Goal: Task Accomplishment & Management: Use online tool/utility

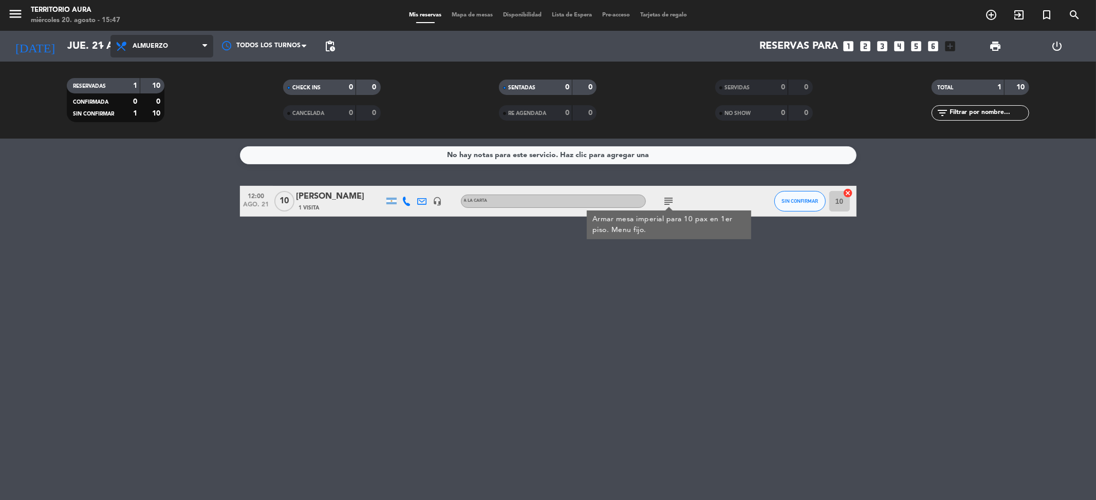
click at [173, 52] on span "Almuerzo" at bounding box center [161, 46] width 103 height 23
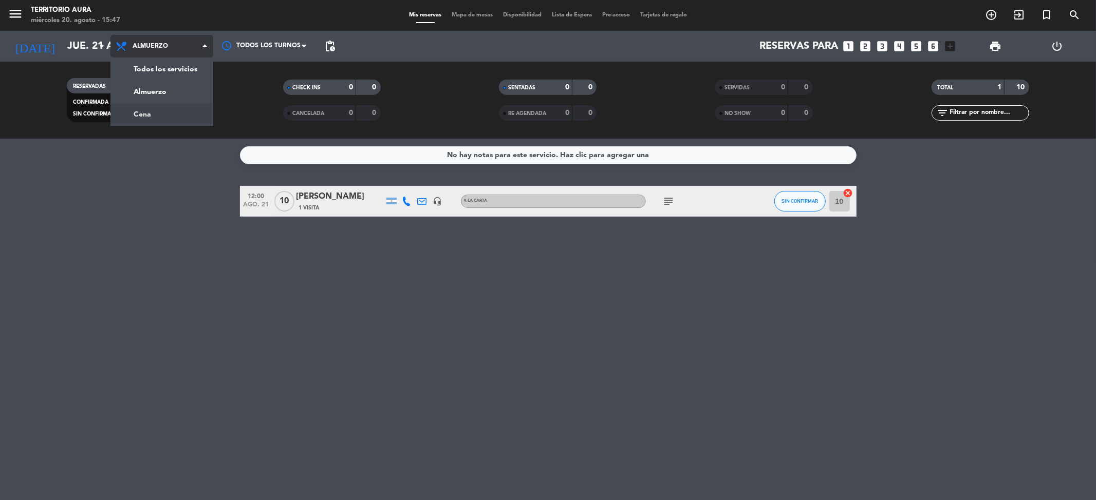
click at [146, 109] on div "menu TERRITORIO AURA [DATE] 20. agosto - 15:47 Mis reservas Mapa de mesas Dispo…" at bounding box center [548, 69] width 1096 height 139
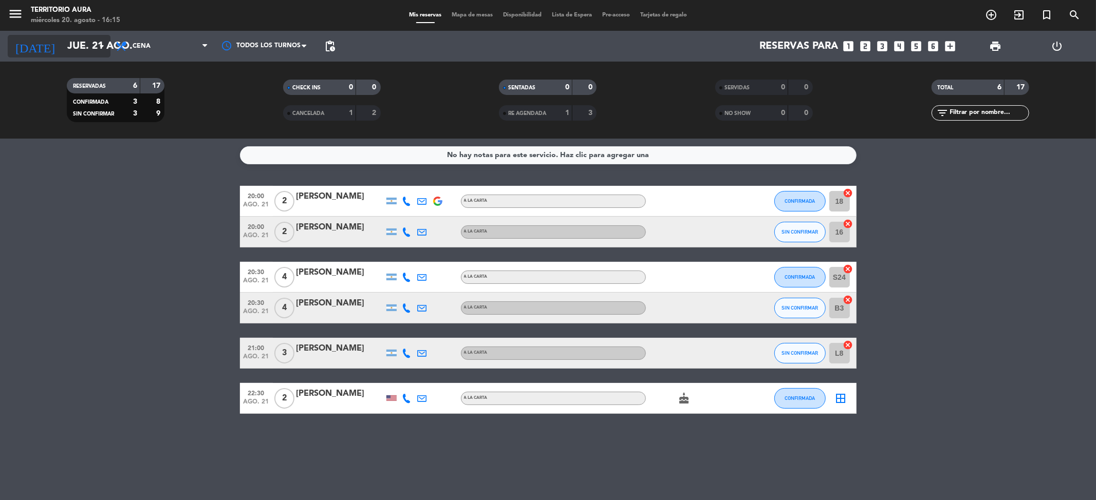
click at [62, 54] on input "jue. 21 ago." at bounding box center [127, 46] width 130 height 23
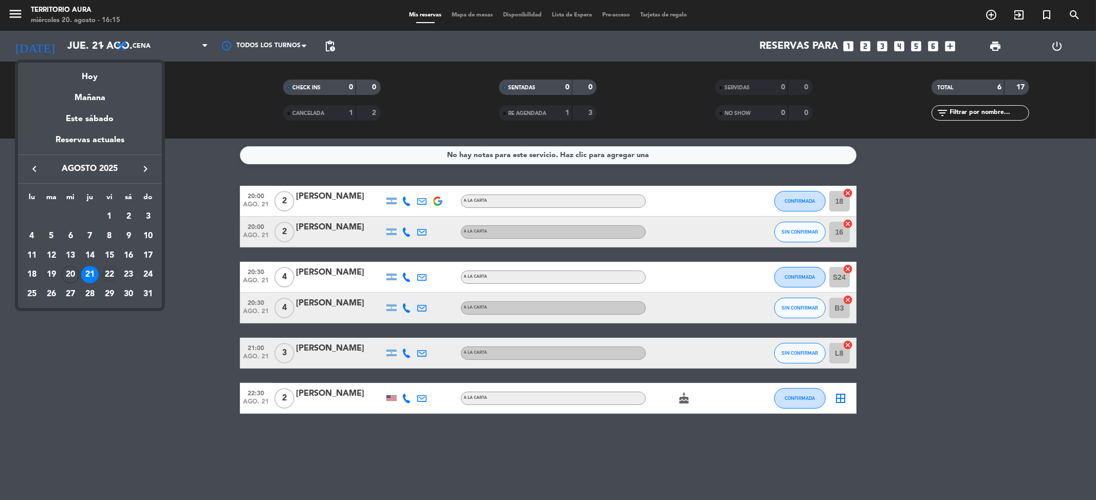
click at [105, 266] on td "22" at bounding box center [110, 275] width 20 height 20
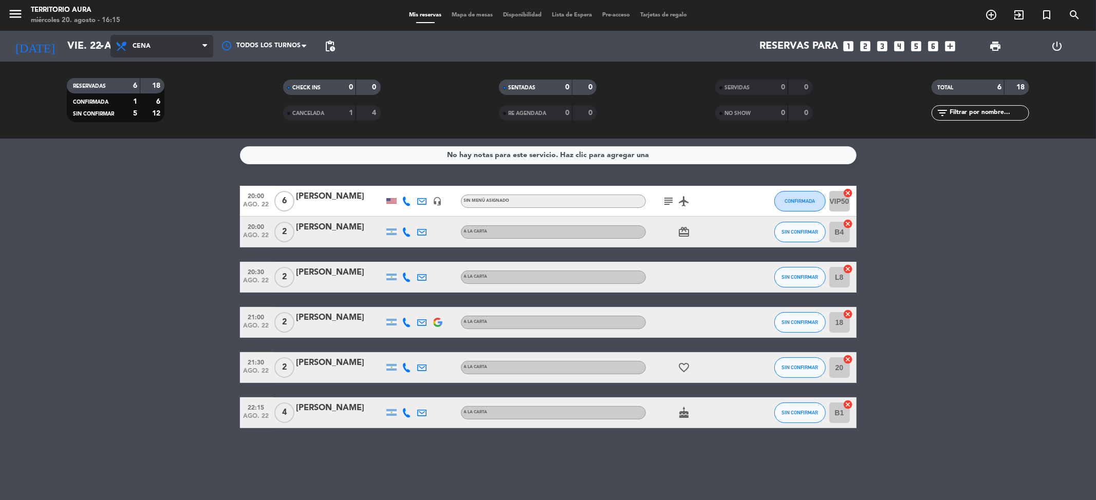
click at [133, 38] on span "Cena" at bounding box center [161, 46] width 103 height 23
click at [138, 96] on div "menu TERRITORIO AURA [DATE] 20. agosto - 16:15 Mis reservas Mapa de mesas Dispo…" at bounding box center [548, 69] width 1096 height 139
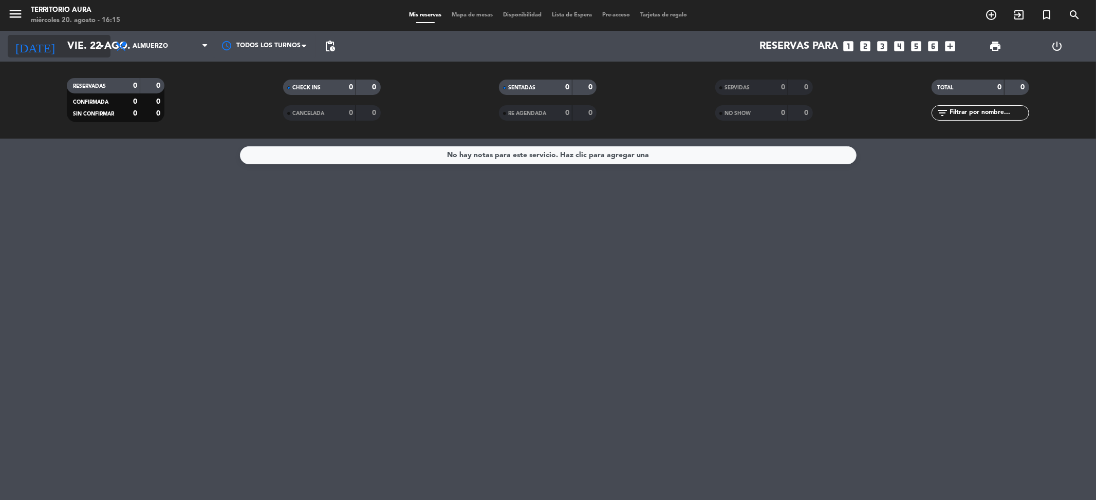
click at [83, 47] on input "vie. 22 ago." at bounding box center [127, 46] width 130 height 23
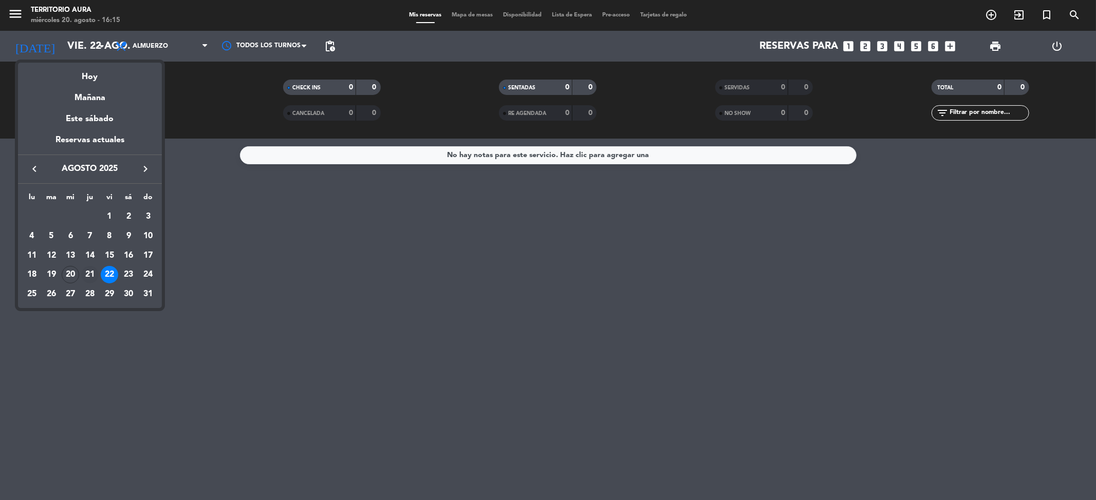
click at [87, 273] on div "21" at bounding box center [89, 274] width 17 height 17
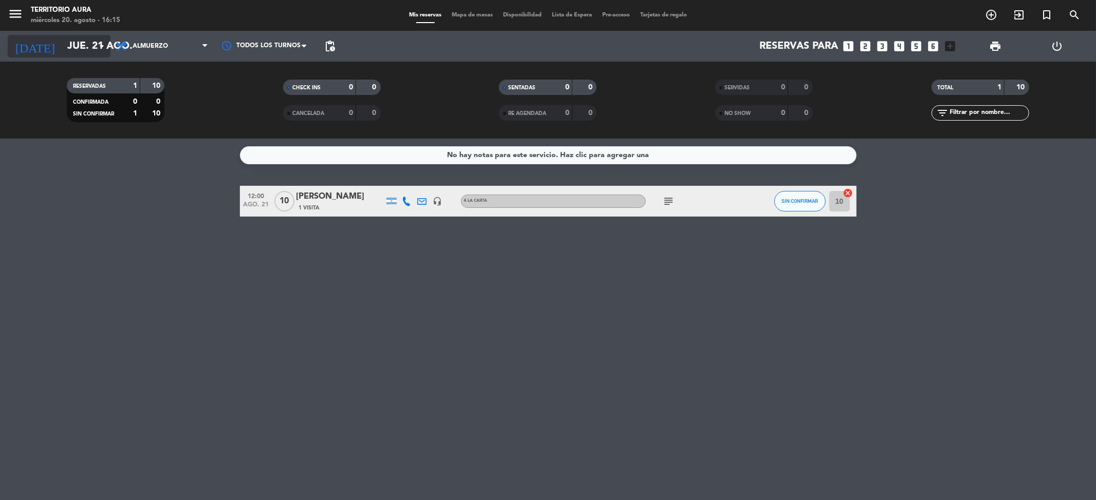
click at [66, 54] on input "jue. 21 ago." at bounding box center [127, 46] width 130 height 23
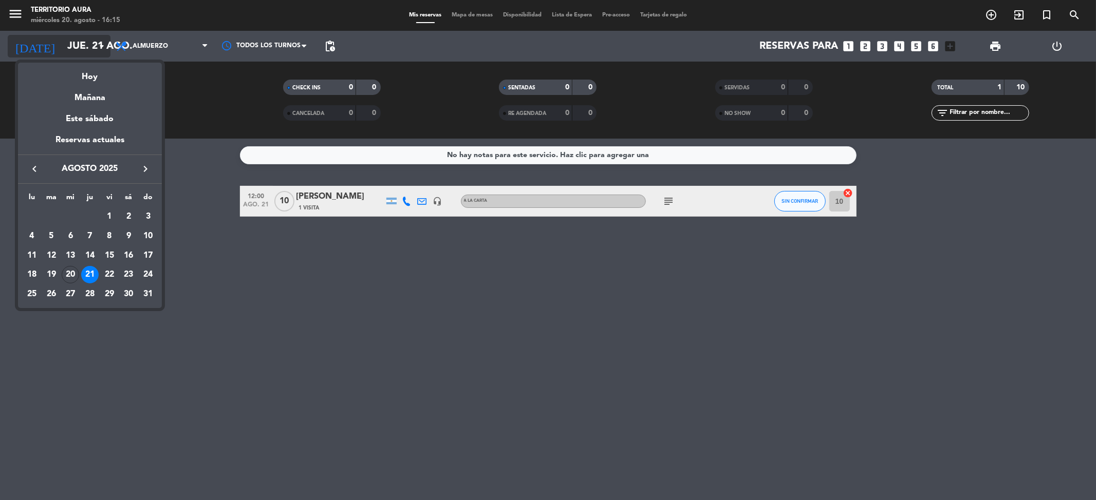
click at [66, 54] on div at bounding box center [548, 250] width 1096 height 500
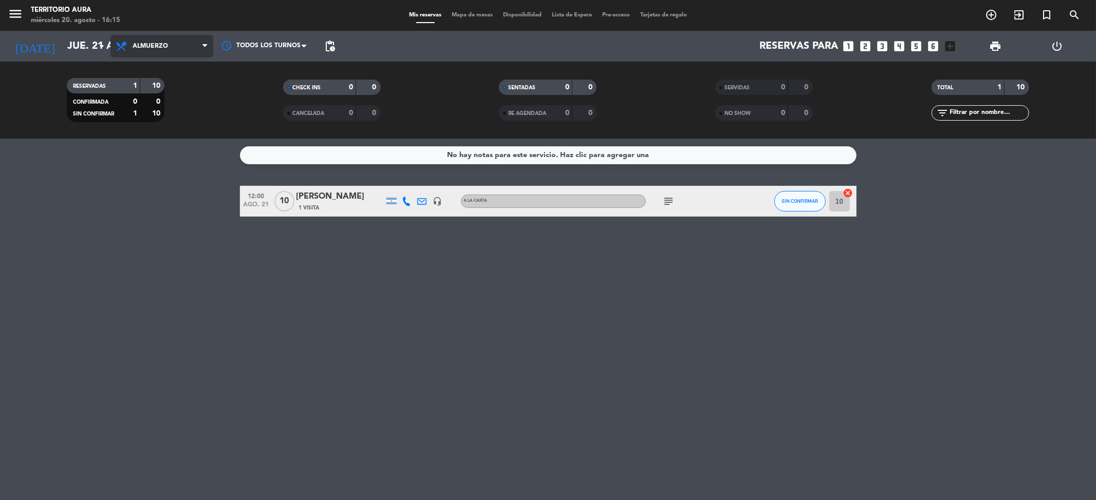
click at [141, 49] on span "Almuerzo" at bounding box center [150, 46] width 35 height 7
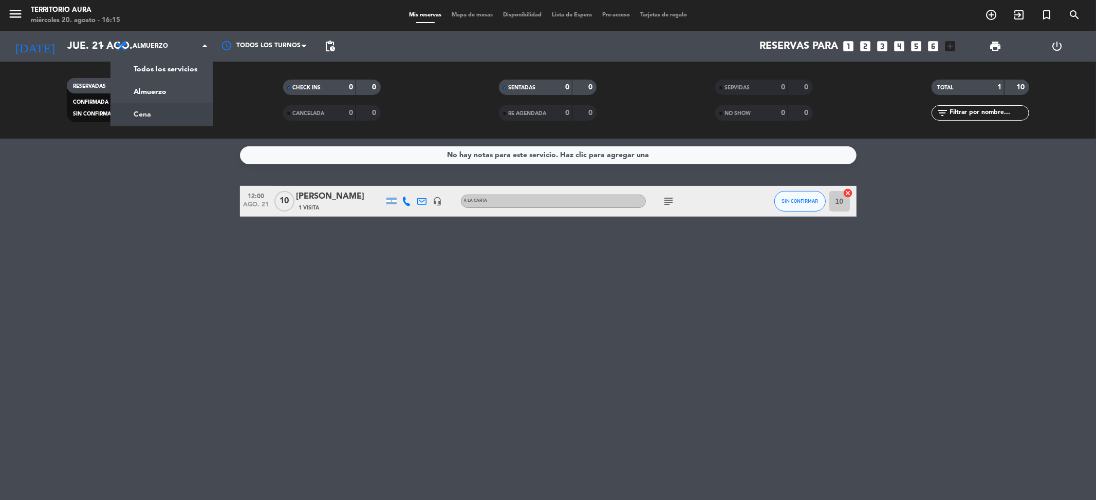
click at [158, 130] on div "RESERVADAS 1 10 CONFIRMADA 0 0 SIN CONFIRMAR 1 10 CHECK INS 0 0 CANCELADA 0 0 S…" at bounding box center [548, 100] width 1096 height 77
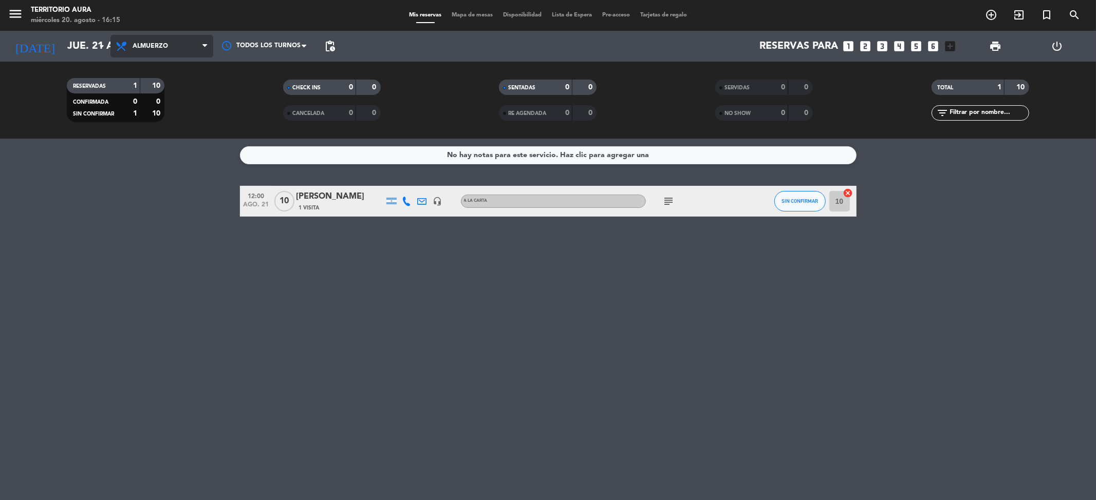
click at [155, 48] on span "Almuerzo" at bounding box center [150, 46] width 35 height 7
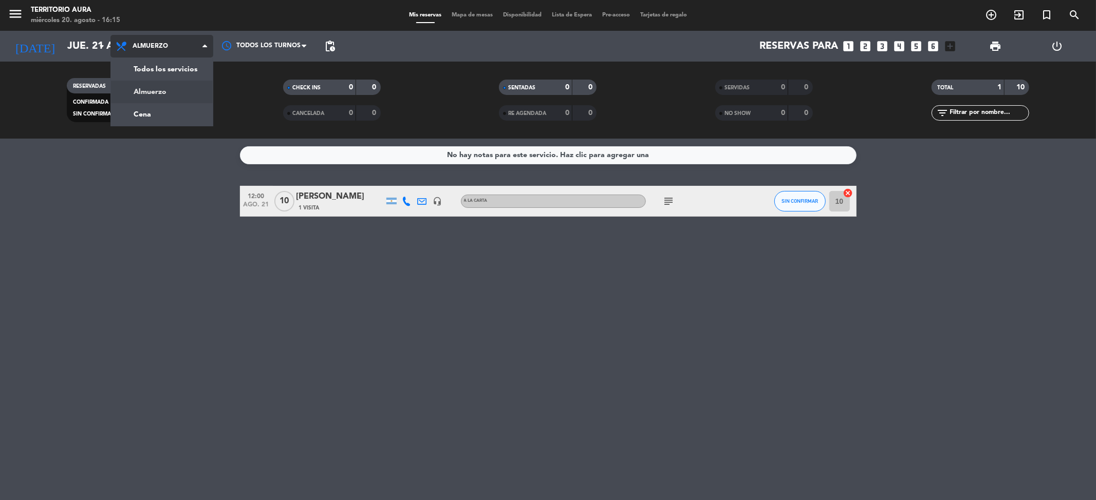
click at [155, 48] on span "Almuerzo" at bounding box center [150, 46] width 35 height 7
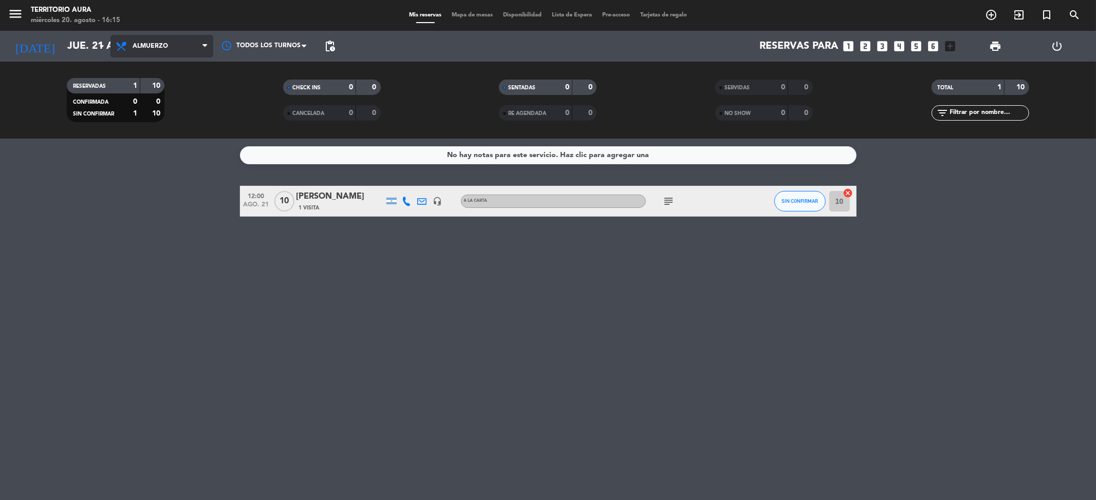
click at [155, 48] on span "Almuerzo" at bounding box center [150, 46] width 35 height 7
click at [145, 114] on div "menu TERRITORIO AURA [DATE] 20. agosto - 16:15 Mis reservas Mapa de mesas Dispo…" at bounding box center [548, 69] width 1096 height 139
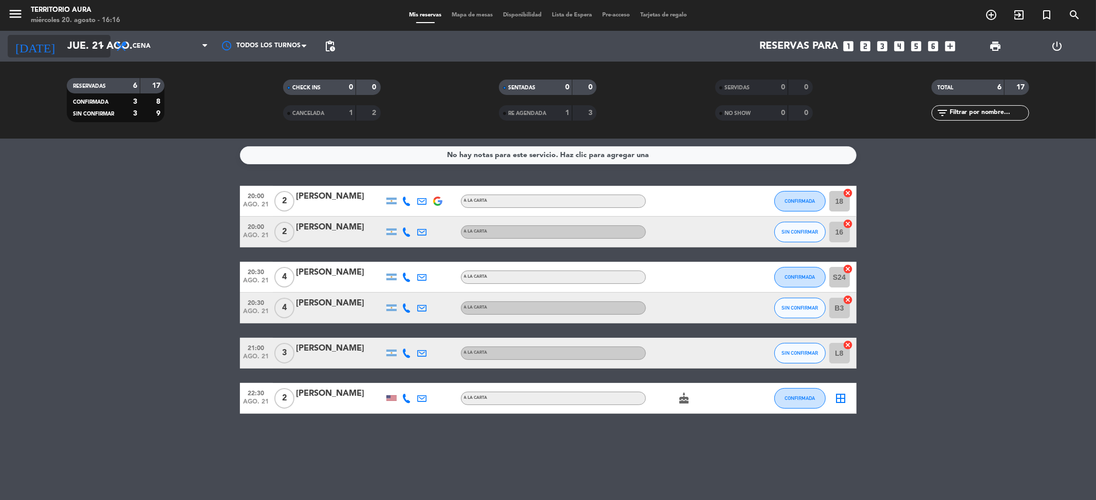
click at [85, 44] on input "jue. 21 ago." at bounding box center [127, 46] width 130 height 23
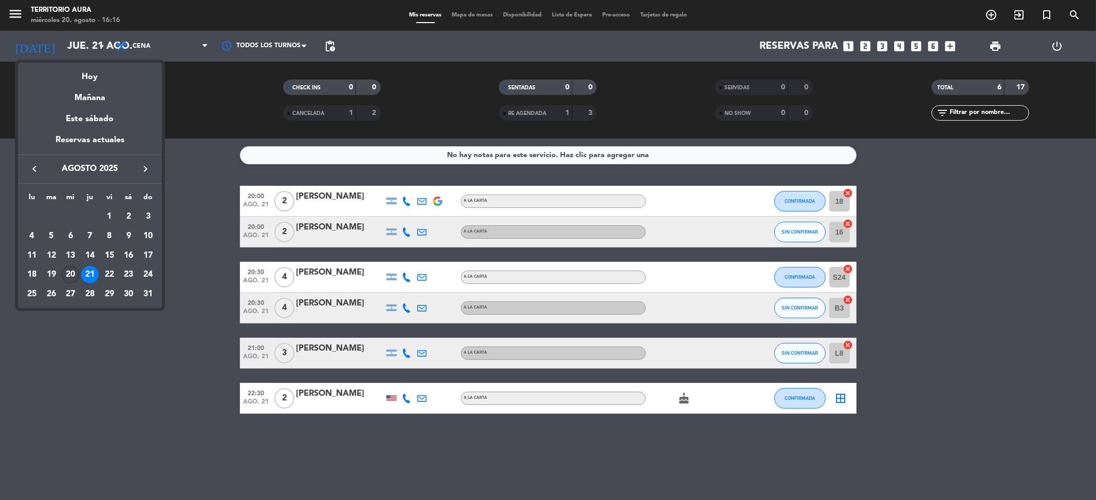
click at [64, 274] on div "20" at bounding box center [70, 274] width 17 height 17
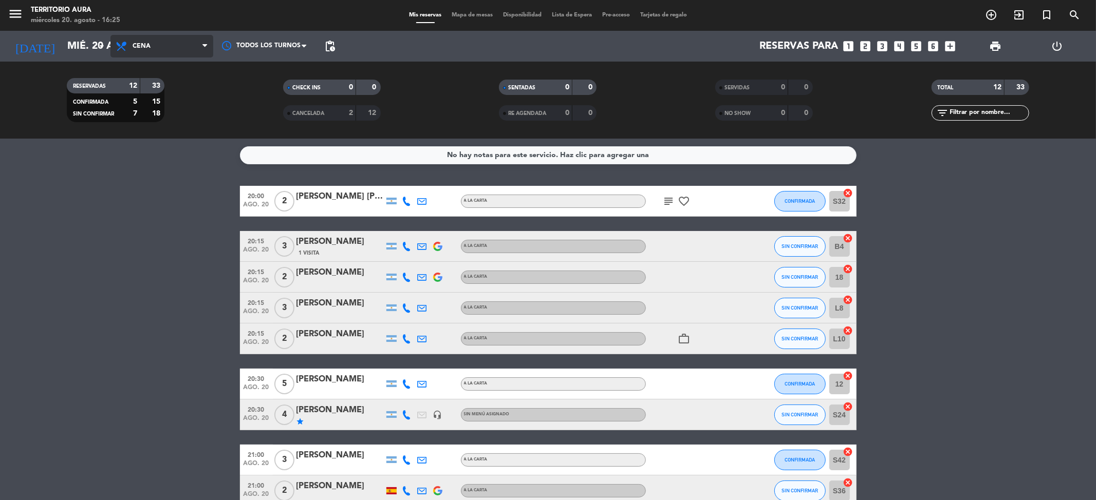
click at [153, 54] on span "Cena" at bounding box center [161, 46] width 103 height 23
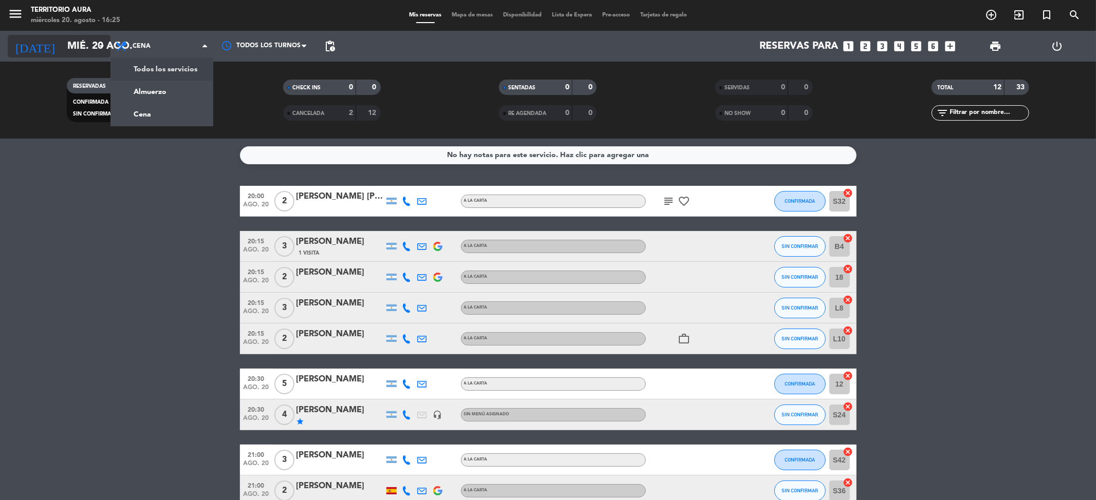
click at [89, 45] on input "mié. 20 ago." at bounding box center [127, 46] width 130 height 23
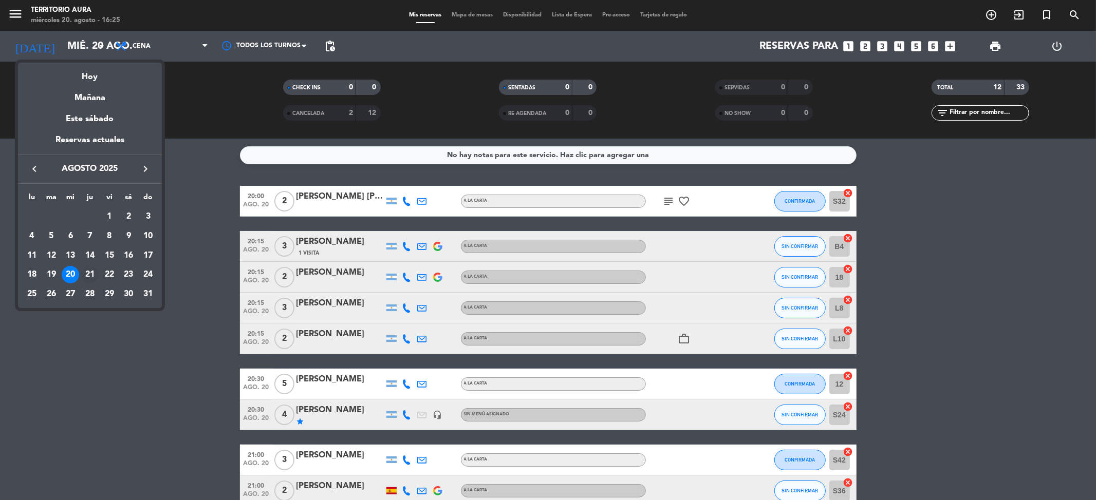
click at [90, 274] on div "21" at bounding box center [89, 274] width 17 height 17
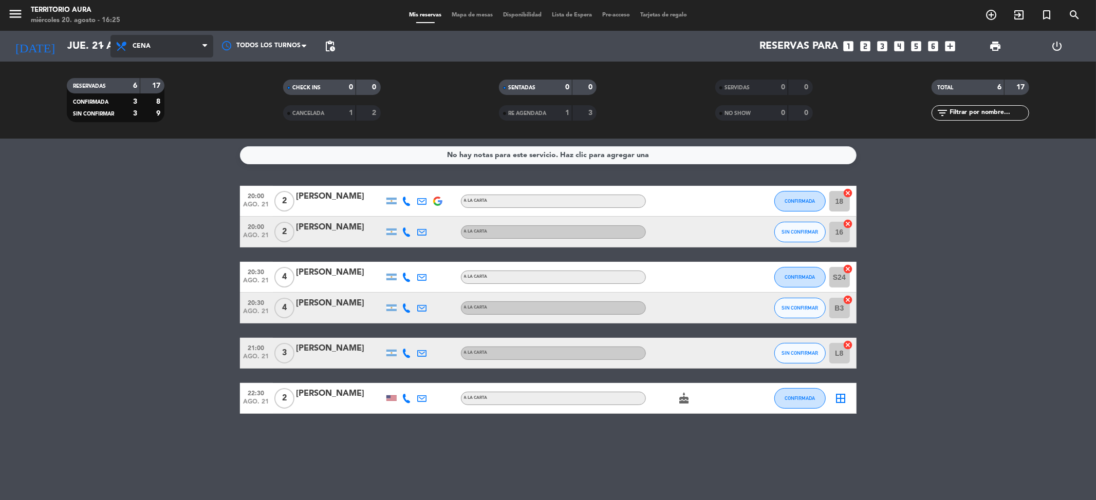
click at [143, 45] on span "Cena" at bounding box center [142, 46] width 18 height 7
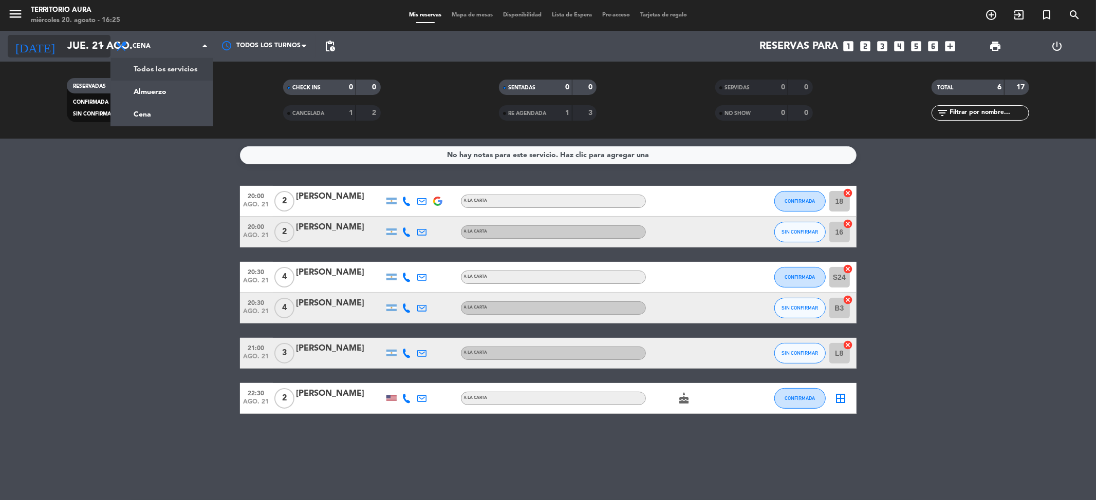
click at [99, 51] on icon "arrow_drop_down" at bounding box center [102, 46] width 12 height 12
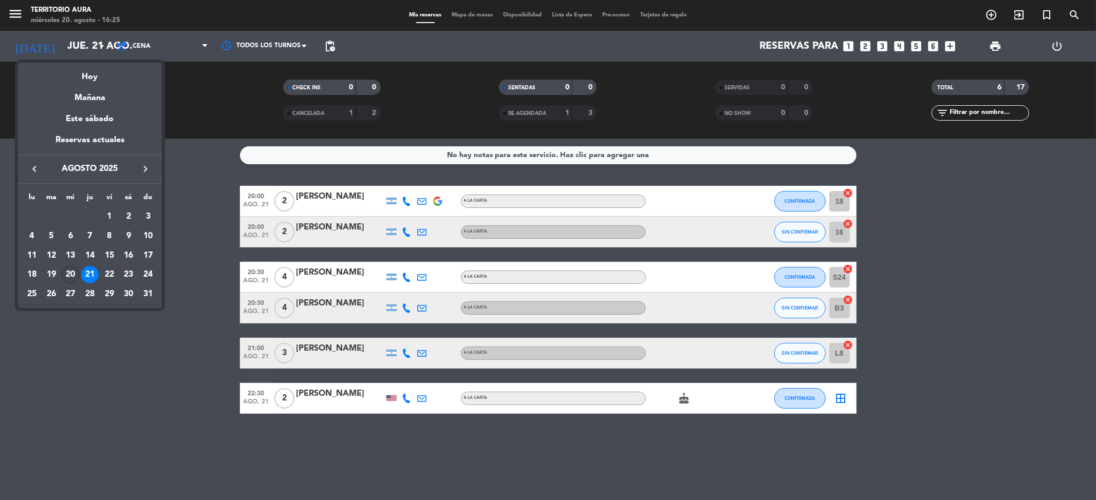
click at [72, 269] on div "20" at bounding box center [70, 274] width 17 height 17
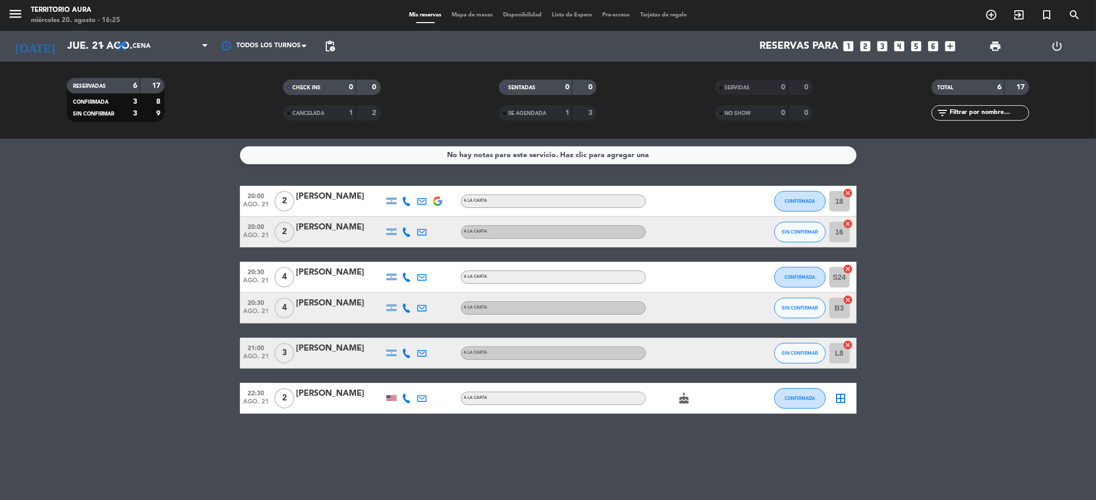
type input "mié. 20 ago."
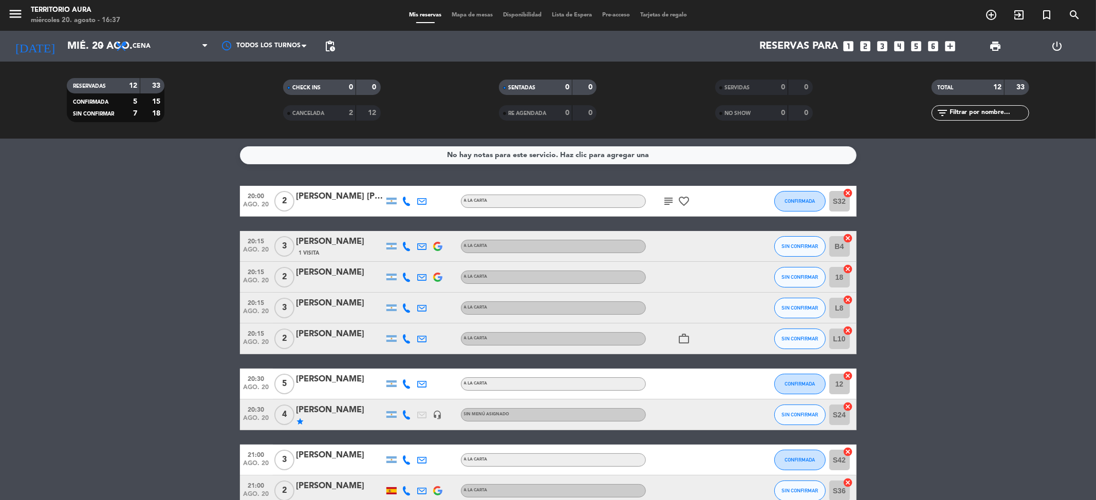
drag, startPoint x: 736, startPoint y: 416, endPoint x: 708, endPoint y: 429, distance: 31.3
click at [740, 421] on div "20:30 [DATE] 4 [PERSON_NAME] star headset_mic Sin menú asignado SIN CONFIRMAR S…" at bounding box center [548, 415] width 616 height 31
click at [157, 50] on span "Cena" at bounding box center [161, 46] width 103 height 23
click at [155, 88] on div "menu TERRITORIO AURA [DATE] 20. agosto - 16:37 Mis reservas Mapa de mesas Dispo…" at bounding box center [548, 69] width 1096 height 139
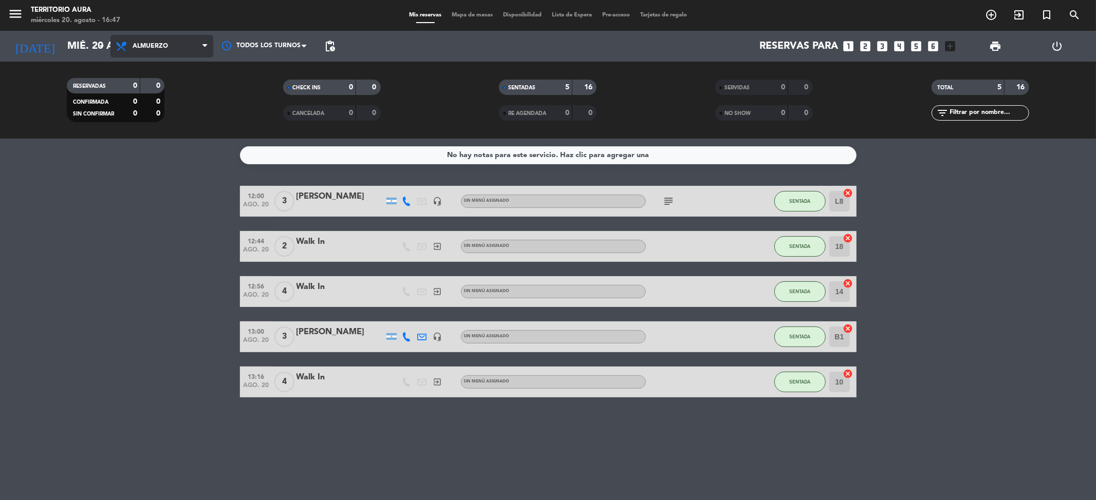
click at [164, 50] on span "Almuerzo" at bounding box center [161, 46] width 103 height 23
click at [142, 114] on div "menu TERRITORIO AURA [DATE] 20. agosto - 16:47 Mis reservas Mapa de mesas Dispo…" at bounding box center [548, 69] width 1096 height 139
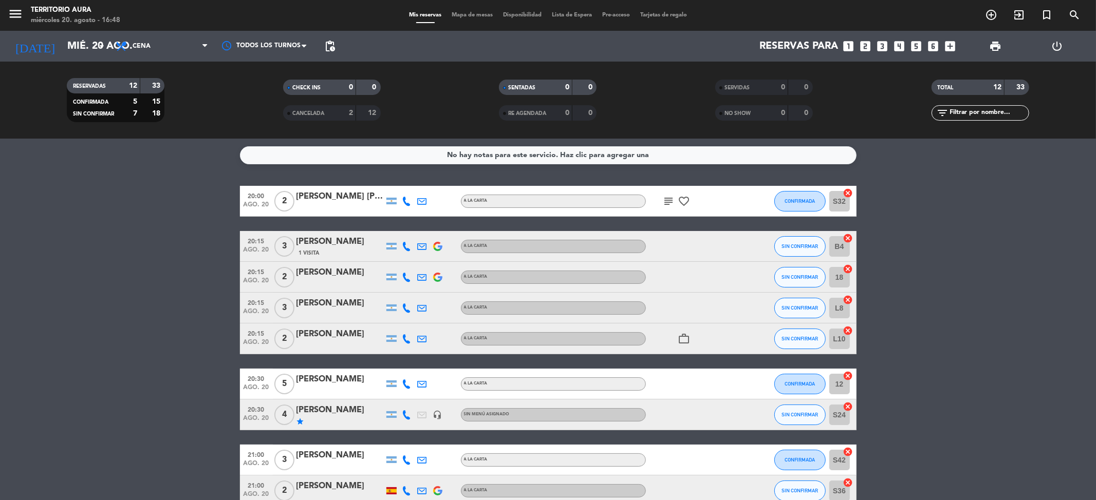
click at [664, 202] on icon "subject" at bounding box center [669, 201] width 12 height 12
click at [716, 297] on div at bounding box center [692, 308] width 92 height 30
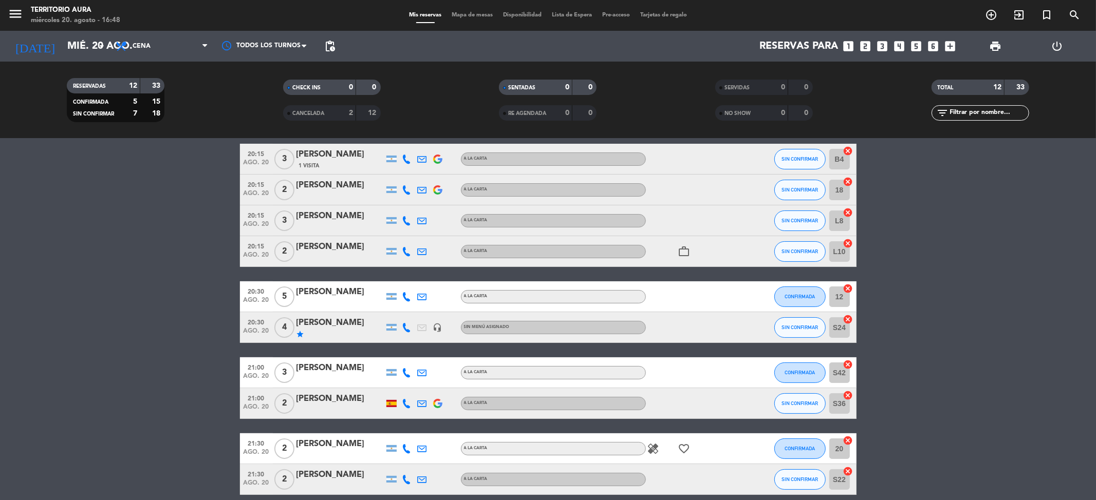
scroll to position [178, 0]
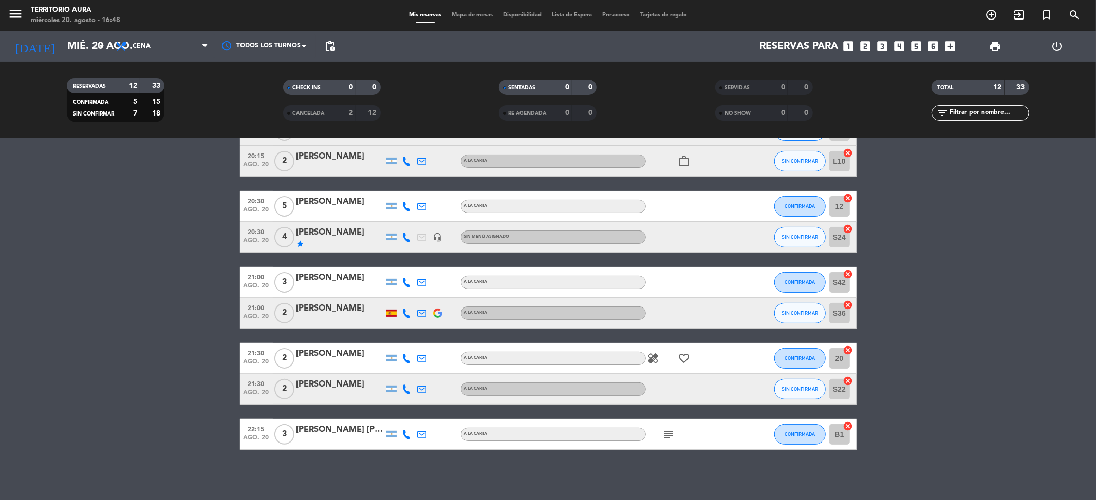
click at [673, 432] on icon "subject" at bounding box center [669, 434] width 12 height 12
click at [1026, 386] on bookings-row "20:00 [DATE] 2 [PERSON_NAME] [PERSON_NAME] A LA CARTA subject favorite_border C…" at bounding box center [548, 229] width 1096 height 442
click at [100, 44] on icon "arrow_drop_down" at bounding box center [102, 46] width 12 height 12
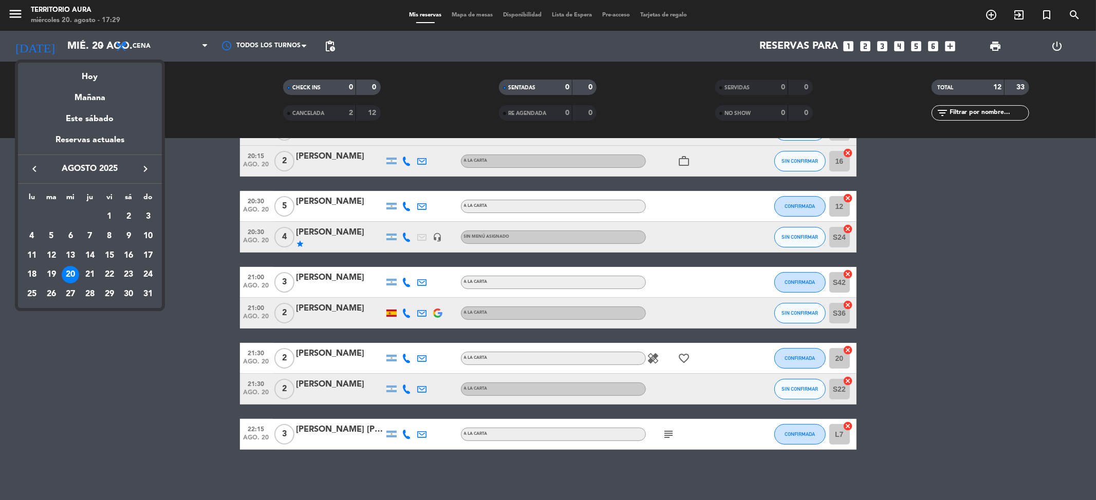
click at [66, 275] on div "20" at bounding box center [70, 274] width 17 height 17
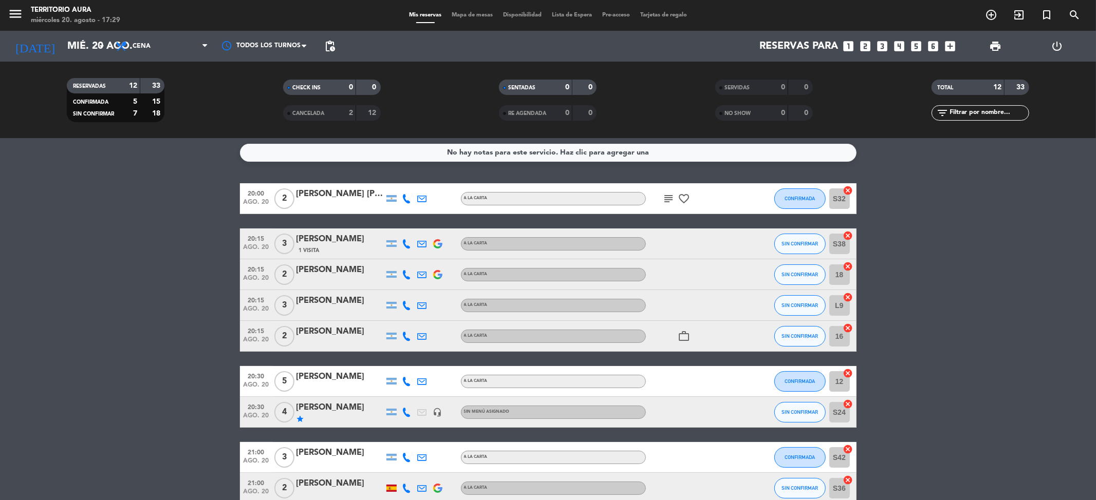
scroll to position [0, 0]
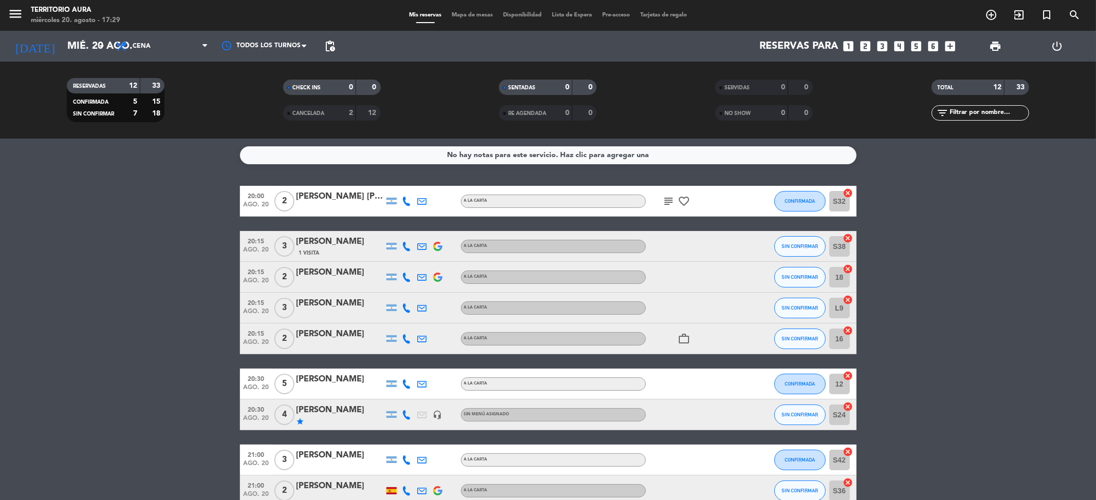
click at [686, 206] on icon "favorite_border" at bounding box center [684, 201] width 12 height 12
click at [670, 206] on icon "subject" at bounding box center [669, 201] width 12 height 12
click at [682, 342] on icon "work_outline" at bounding box center [684, 339] width 12 height 12
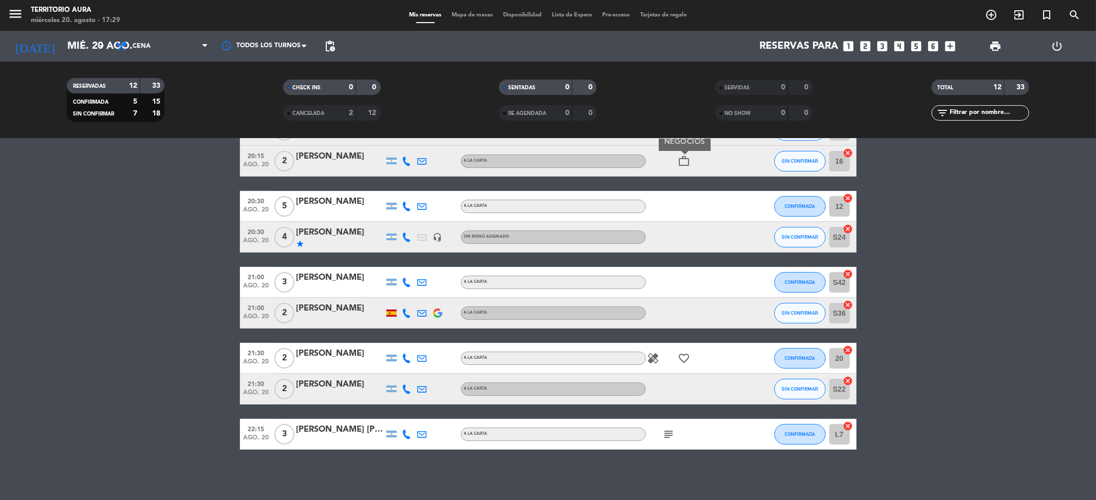
click at [683, 356] on icon "favorite_border" at bounding box center [684, 358] width 12 height 12
click at [658, 362] on icon "healing" at bounding box center [653, 358] width 12 height 12
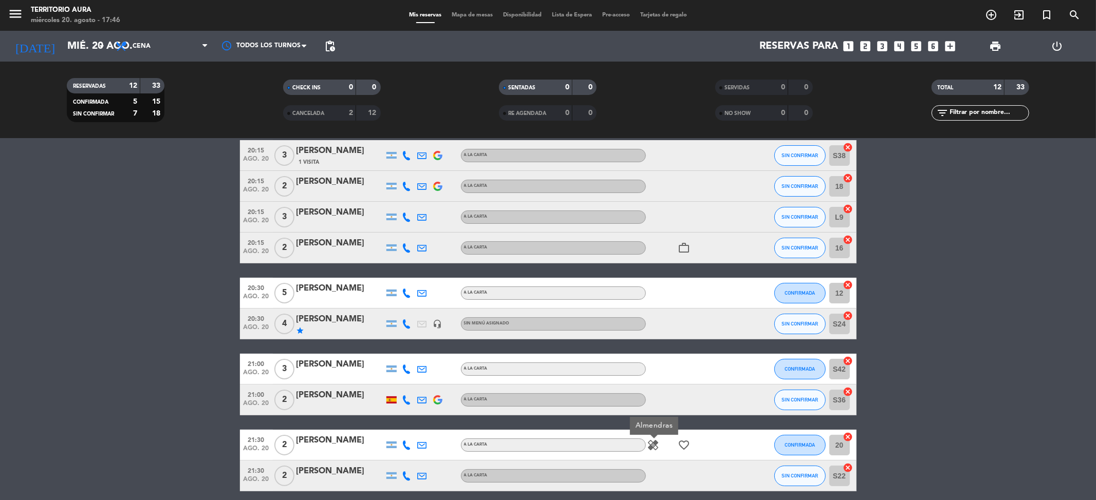
scroll to position [0, 0]
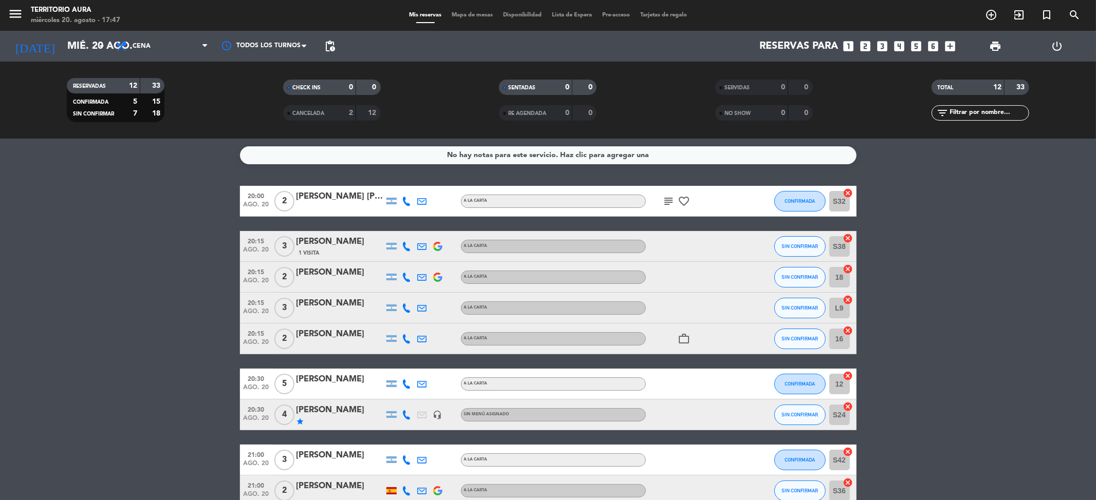
click at [664, 206] on icon "subject" at bounding box center [669, 201] width 12 height 12
click at [1078, 231] on bookings-row "20:00 [DATE] 2 [PERSON_NAME] [PERSON_NAME] A LA CARTA subject 32 años [PERSON_N…" at bounding box center [548, 407] width 1096 height 442
click at [680, 342] on icon "work_outline" at bounding box center [684, 339] width 12 height 12
click at [894, 340] on bookings-row "20:00 [DATE] 2 [PERSON_NAME] [PERSON_NAME] A LA CARTA subject favorite_border C…" at bounding box center [548, 407] width 1096 height 442
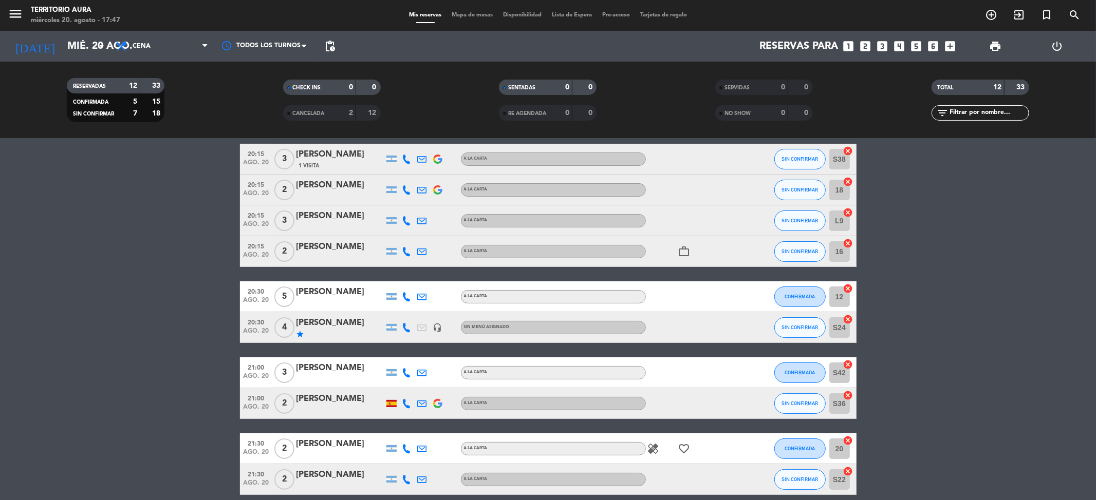
scroll to position [178, 0]
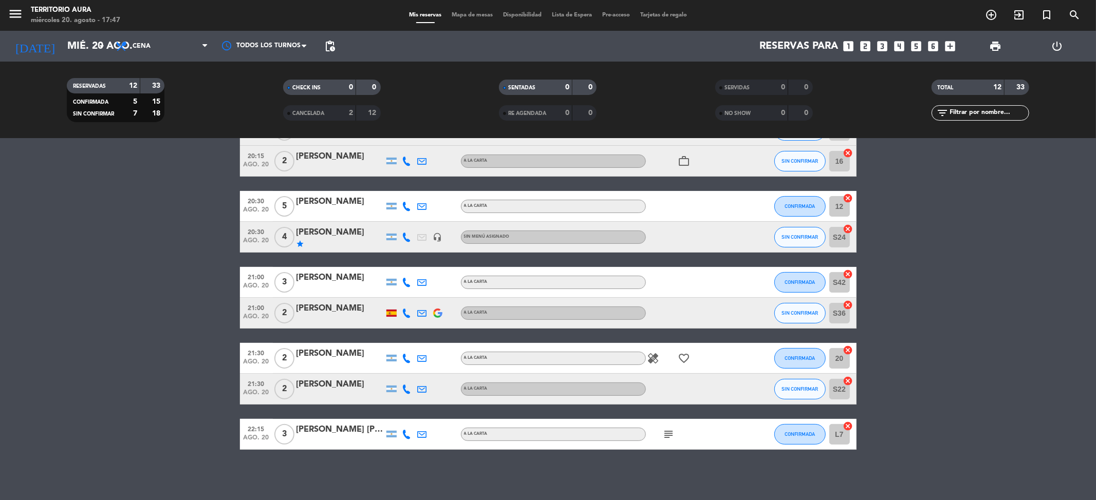
click at [658, 361] on icon "healing" at bounding box center [653, 358] width 12 height 12
click at [680, 352] on icon "favorite_border" at bounding box center [684, 358] width 12 height 12
click at [681, 352] on div at bounding box center [684, 351] width 7 height 4
click at [665, 433] on icon "subject" at bounding box center [669, 434] width 12 height 12
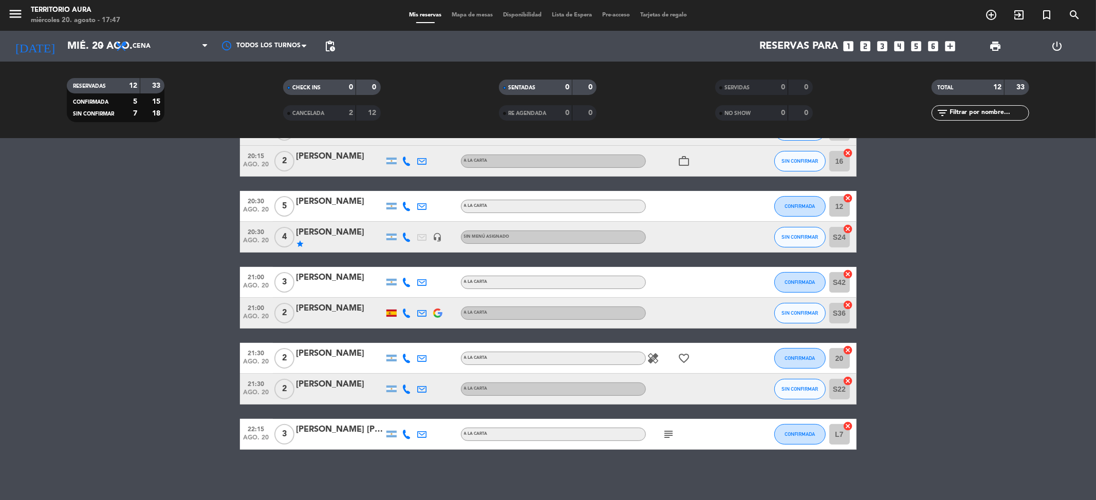
click at [665, 433] on icon "subject" at bounding box center [669, 434] width 12 height 12
click at [679, 457] on div "No hay notas para este servicio. Haz clic para agregar una 20:00 [DATE] 2 [PERS…" at bounding box center [548, 320] width 1096 height 362
click at [666, 434] on icon "subject" at bounding box center [669, 434] width 12 height 12
click at [459, 14] on span "Mapa de mesas" at bounding box center [471, 15] width 51 height 6
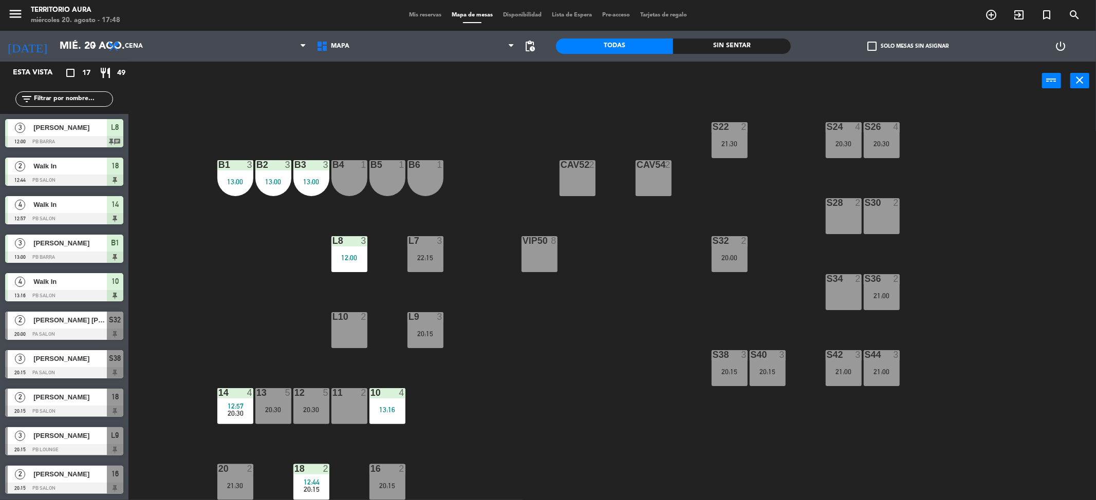
click at [419, 14] on span "Mis reservas" at bounding box center [425, 15] width 43 height 6
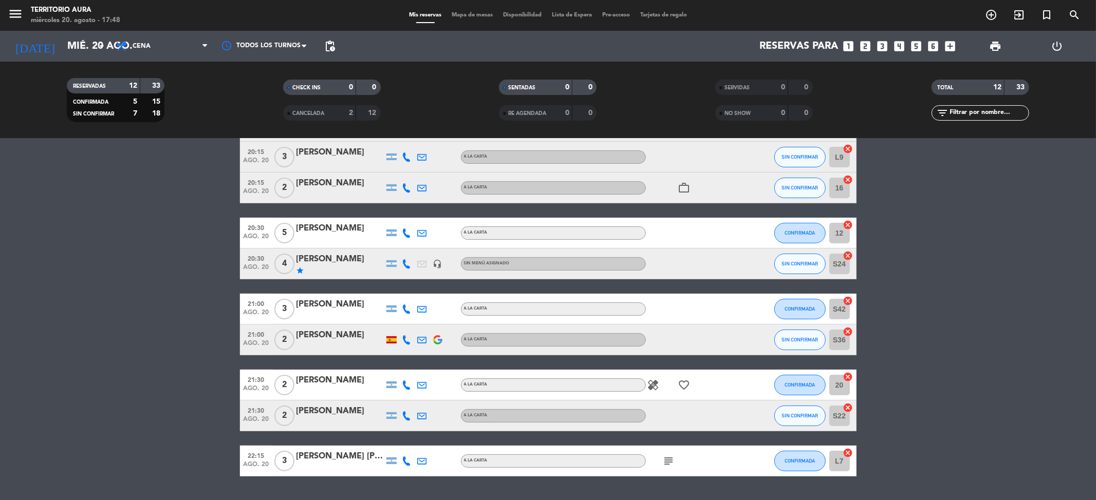
scroll to position [178, 0]
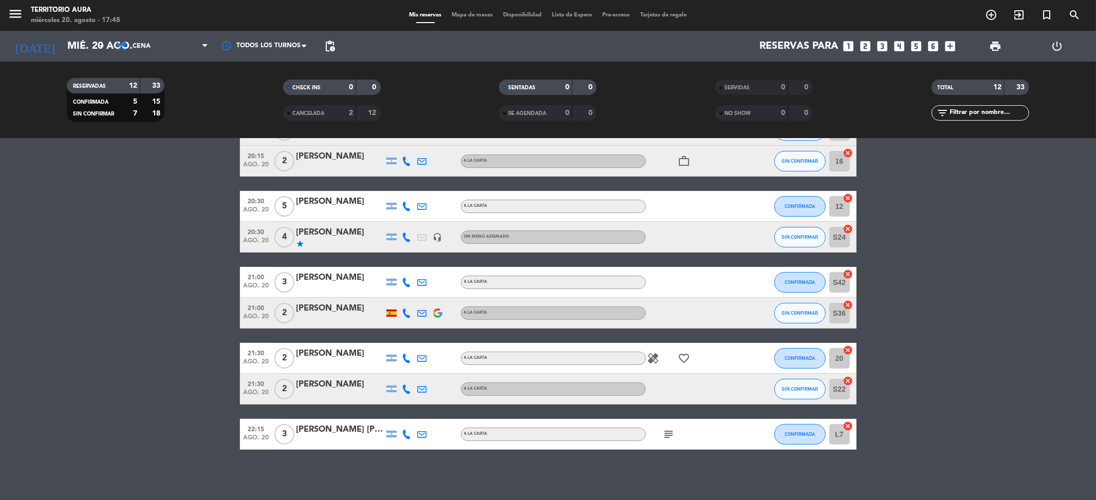
click at [840, 430] on input "L7" at bounding box center [839, 434] width 21 height 21
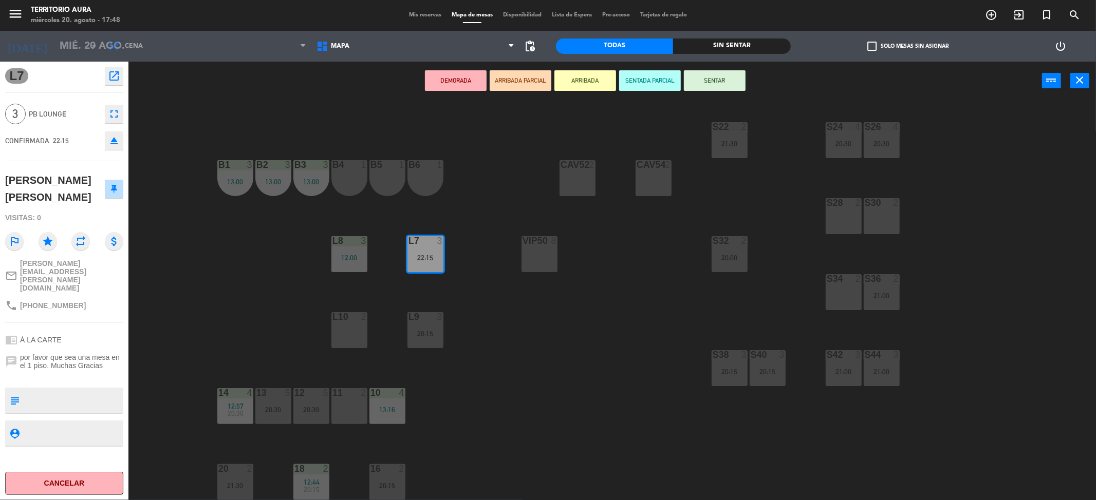
click at [840, 222] on div "S28 2" at bounding box center [844, 216] width 36 height 36
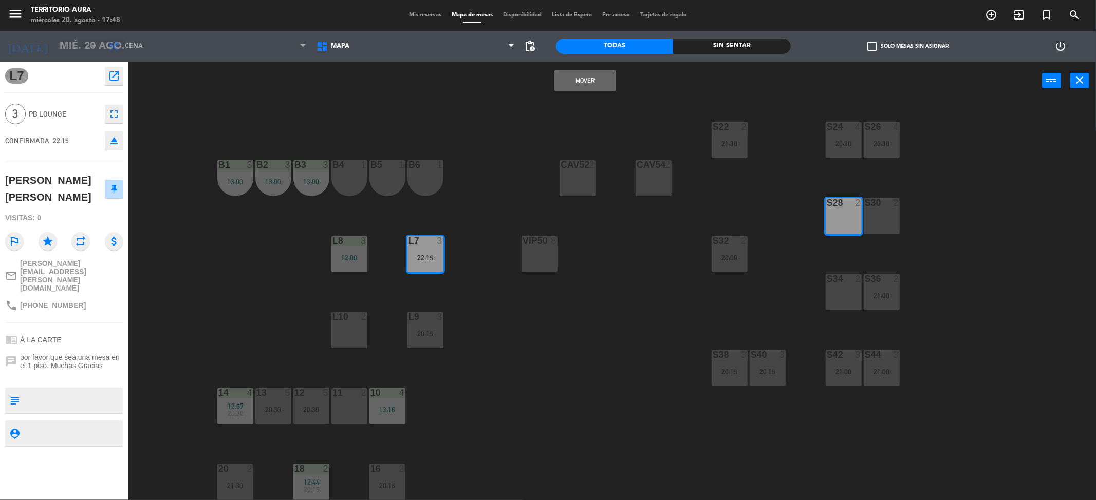
click at [868, 210] on div "S30 2" at bounding box center [882, 216] width 36 height 36
click at [601, 73] on button "Mover y Unir" at bounding box center [585, 80] width 62 height 21
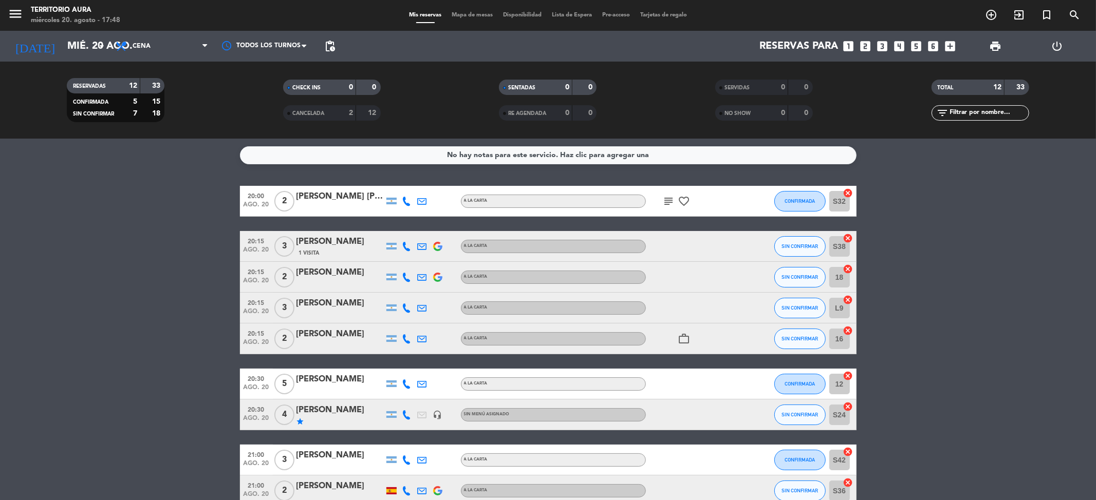
click at [479, 13] on span "Mapa de mesas" at bounding box center [471, 15] width 51 height 6
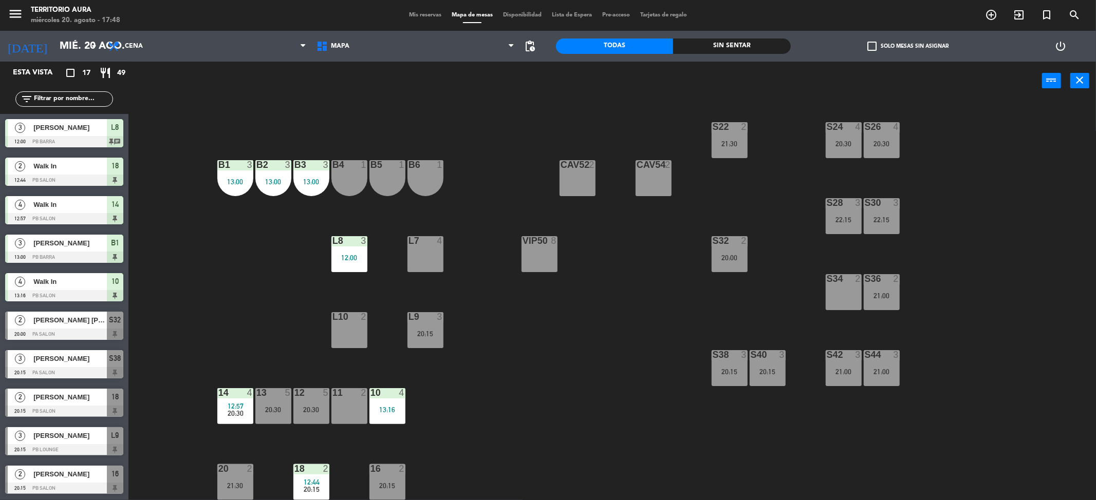
click at [418, 16] on span "Mis reservas" at bounding box center [425, 15] width 43 height 6
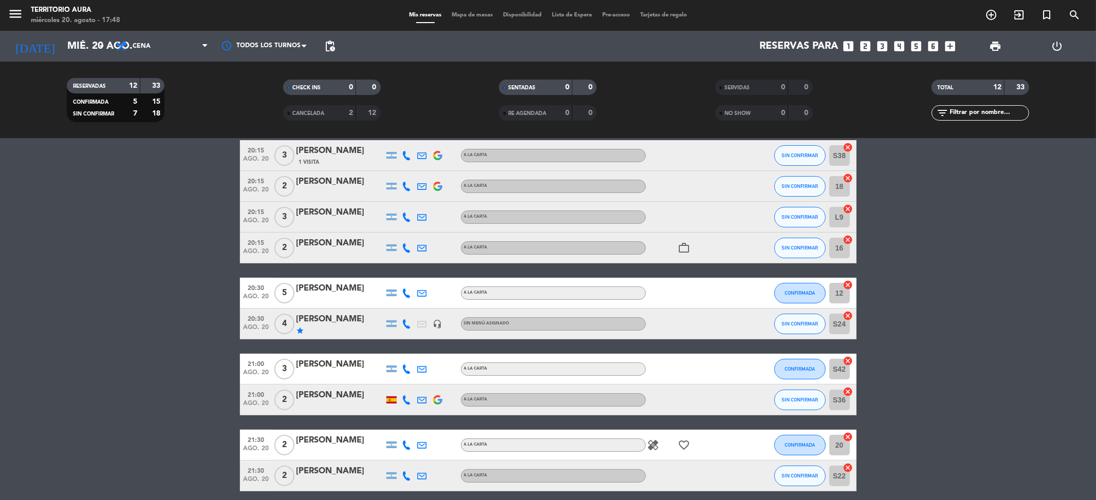
scroll to position [178, 0]
